Goal: Task Accomplishment & Management: Use online tool/utility

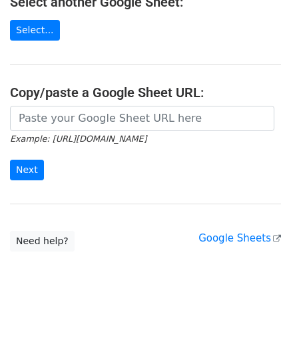
scroll to position [174, 0]
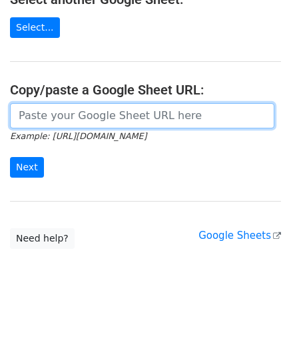
click at [90, 118] on input "url" at bounding box center [142, 115] width 264 height 25
paste input "[URL][DOMAIN_NAME]"
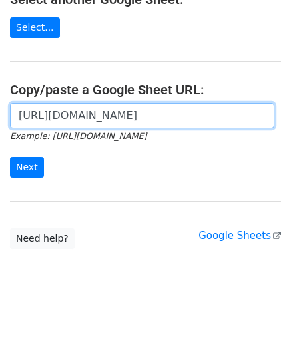
scroll to position [0, 283]
type input "https://docs.google.com/spreadsheets/d/1oIeJeg1RFBTRR23pWcvpJgAujPsblKzZupo2Y5O…"
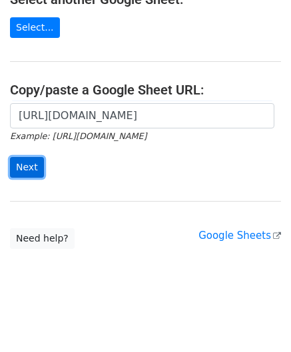
scroll to position [0, 0]
click at [25, 162] on input "Next" at bounding box center [27, 167] width 34 height 21
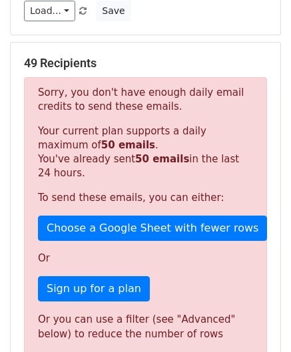
scroll to position [426, 0]
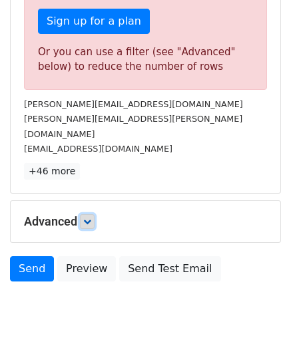
click at [89, 217] on icon at bounding box center [87, 221] width 8 height 8
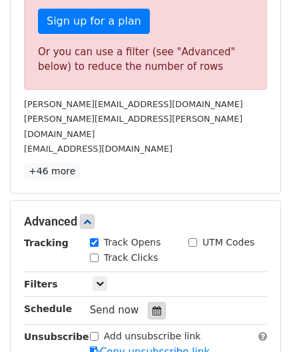
click at [152, 306] on icon at bounding box center [156, 310] width 9 height 9
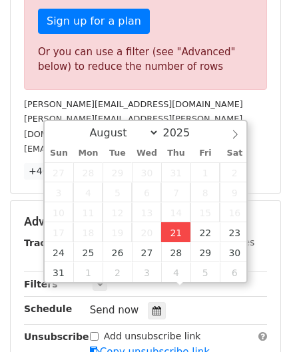
type input "[DATE] 12:00"
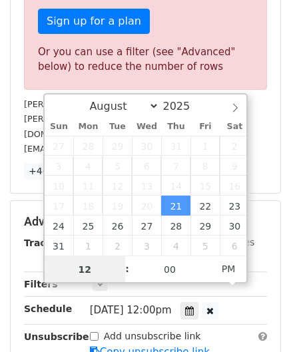
scroll to position [0, 0]
paste input "7"
type input "7"
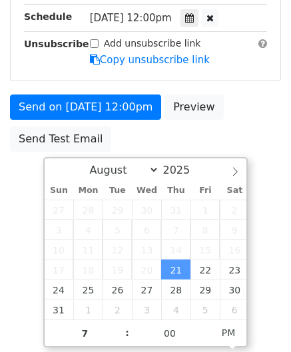
type input "[DATE] 19:00"
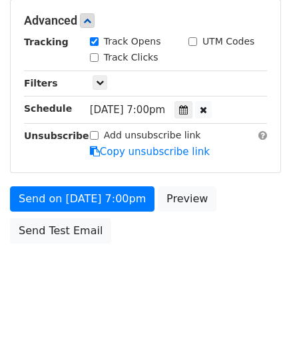
scroll to position [610, 0]
